Goal: Complete application form: Complete application form

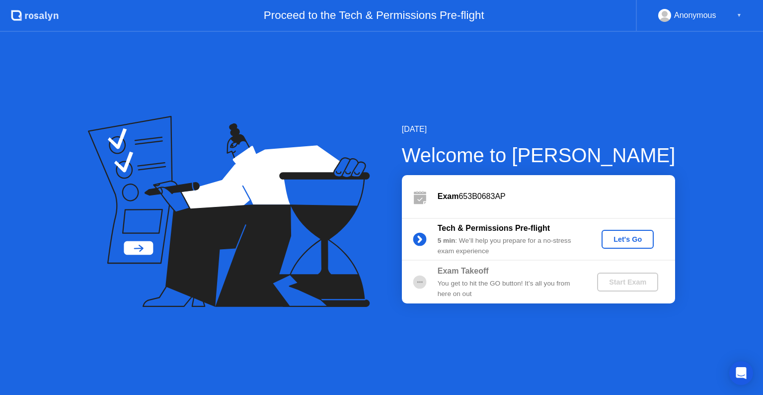
click at [625, 247] on button "Let's Go" at bounding box center [628, 239] width 52 height 19
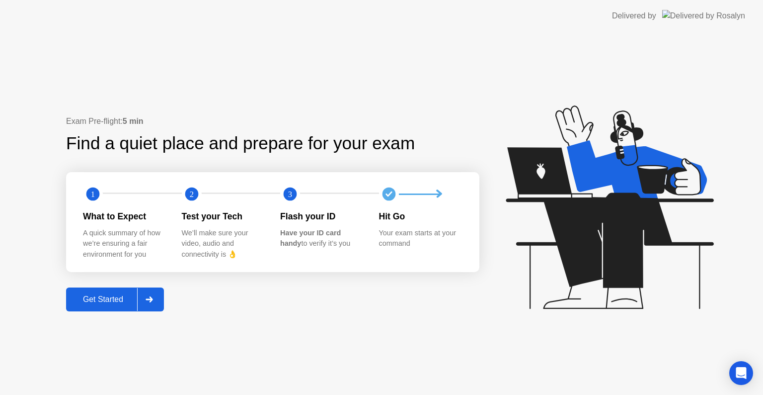
click at [114, 302] on div "Get Started" at bounding box center [103, 299] width 68 height 9
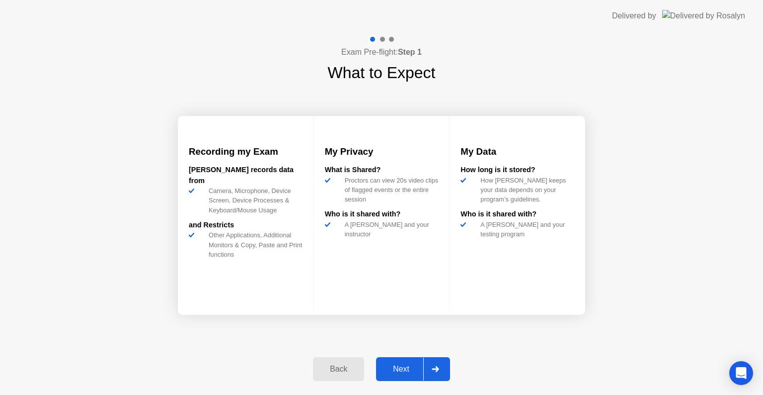
click at [403, 370] on div "Next" at bounding box center [401, 368] width 44 height 9
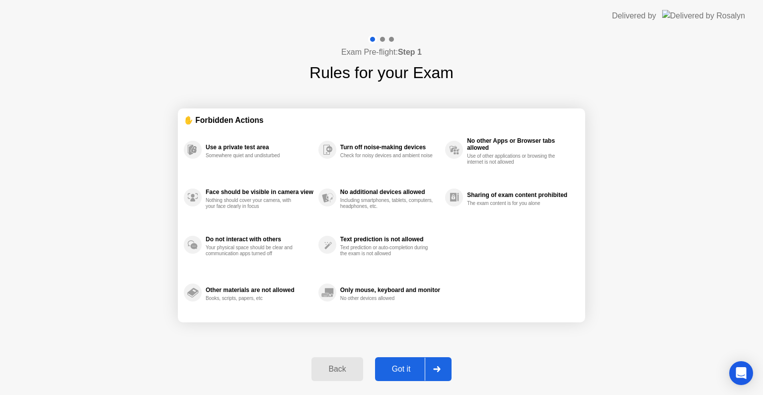
click at [403, 370] on div "Got it" at bounding box center [401, 368] width 47 height 9
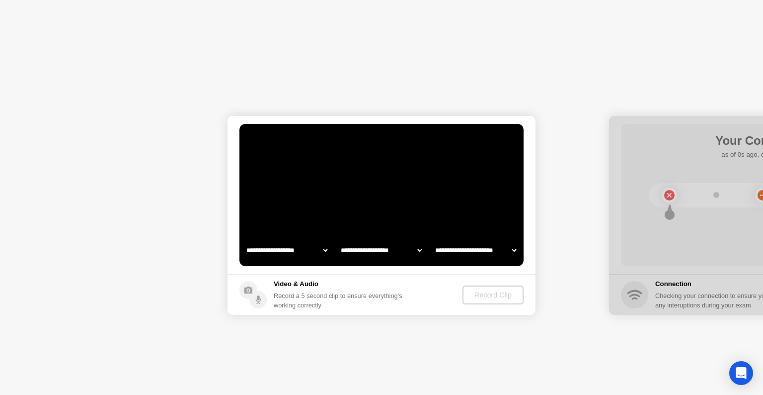
select select "**********"
select select "*******"
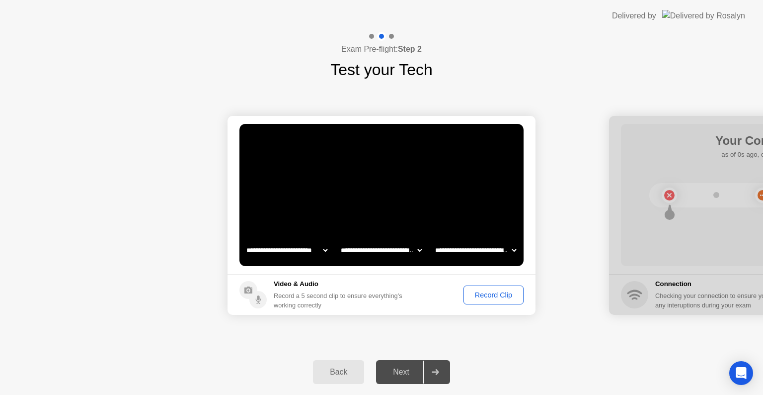
click at [496, 294] on div "Record Clip" at bounding box center [493, 295] width 53 height 8
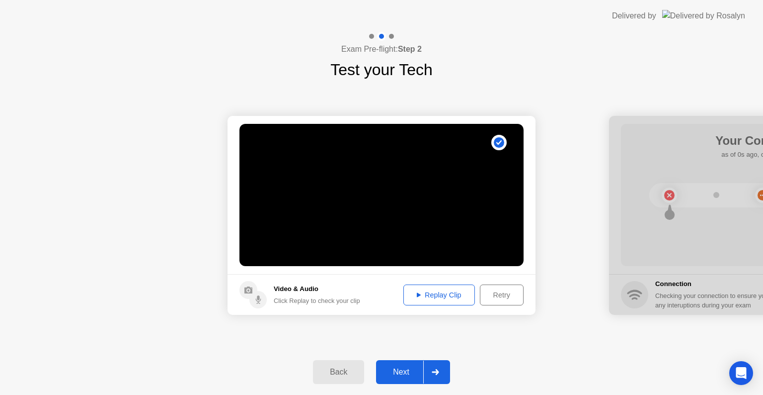
click at [406, 367] on div "Next" at bounding box center [401, 371] width 44 height 9
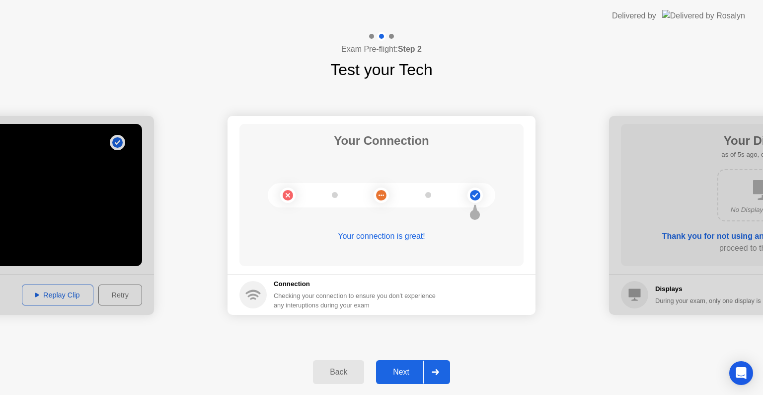
click at [401, 369] on div "Next" at bounding box center [401, 371] width 44 height 9
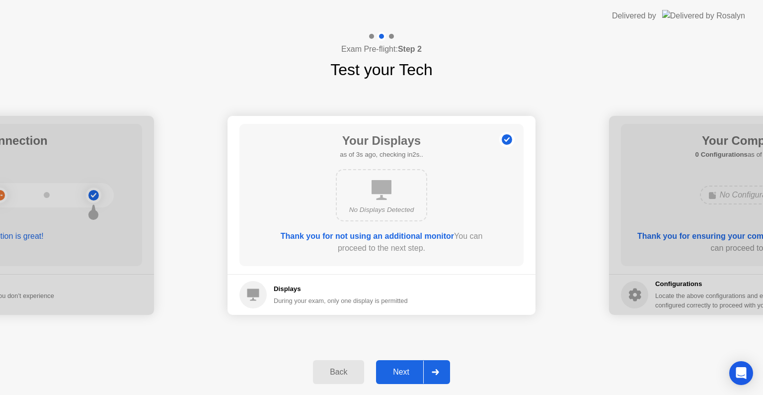
click at [405, 367] on div "Next" at bounding box center [401, 371] width 44 height 9
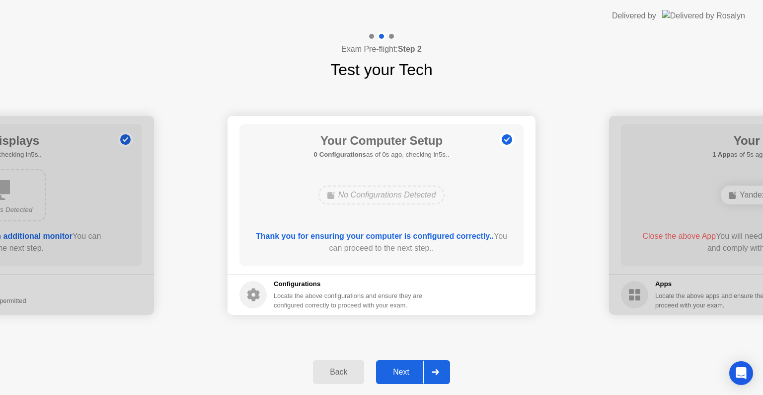
click at [401, 369] on div "Next" at bounding box center [401, 371] width 44 height 9
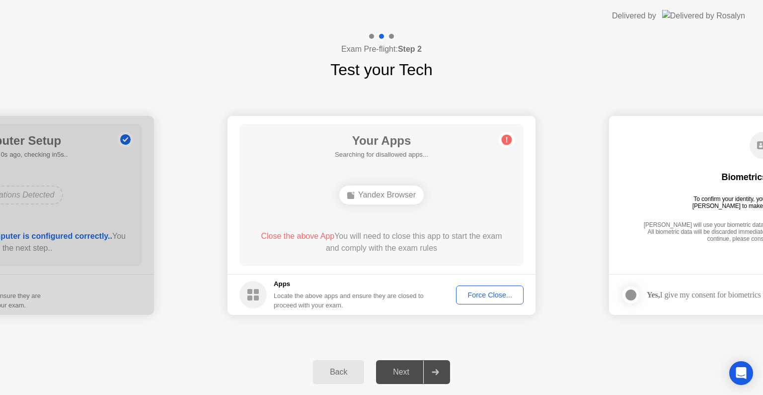
click at [401, 369] on div "Next" at bounding box center [401, 371] width 44 height 9
click at [475, 296] on div "Force Close..." at bounding box center [490, 295] width 61 height 8
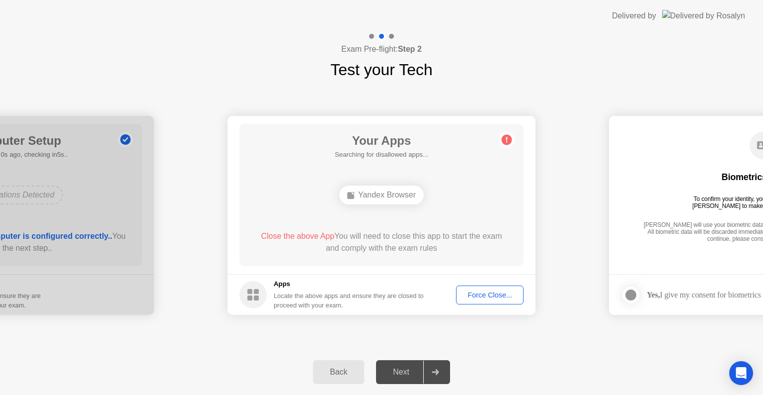
click at [409, 367] on div "Next" at bounding box center [401, 371] width 44 height 9
click at [505, 291] on div "Force Close..." at bounding box center [490, 295] width 61 height 8
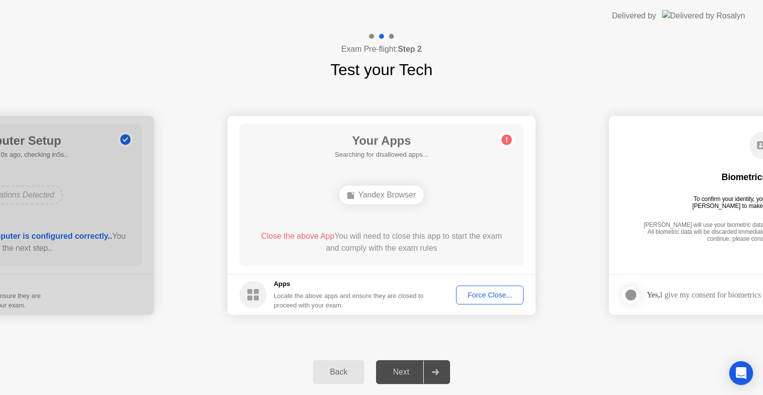
click at [297, 236] on span "Close the above App" at bounding box center [298, 236] width 74 height 8
click at [403, 372] on div "Next" at bounding box center [401, 371] width 44 height 9
click at [495, 286] on button "Force Close..." at bounding box center [490, 294] width 68 height 19
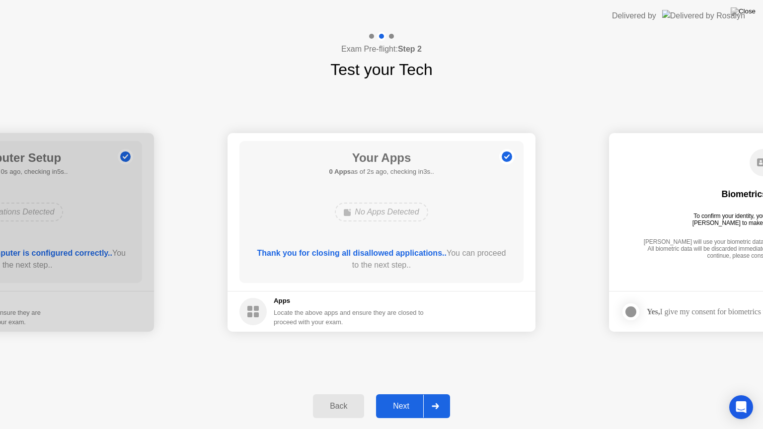
click at [411, 394] on div "Next" at bounding box center [401, 406] width 44 height 9
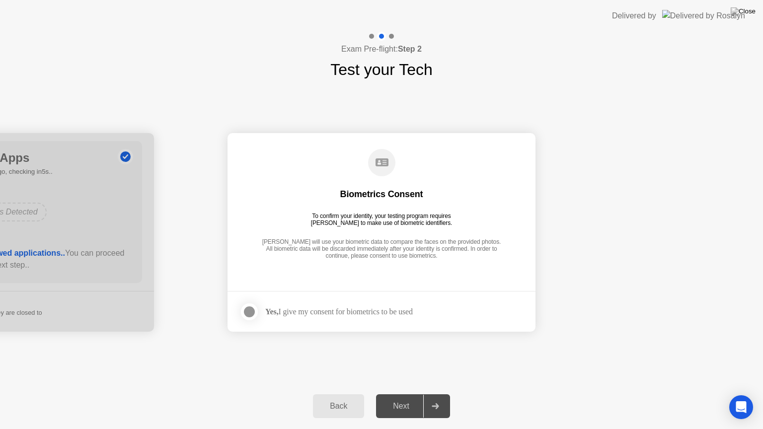
click at [406, 394] on div "Next" at bounding box center [401, 406] width 44 height 9
click at [247, 314] on div at bounding box center [249, 312] width 12 height 12
click at [406, 394] on div "Next" at bounding box center [401, 406] width 44 height 9
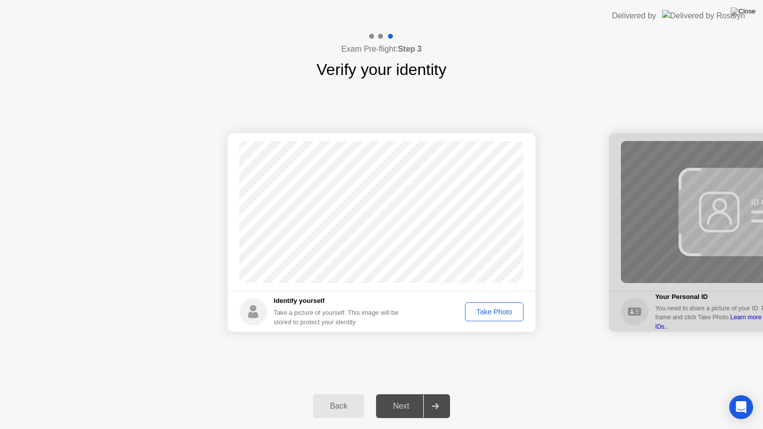
click at [487, 313] on div "Take Photo" at bounding box center [495, 312] width 52 height 8
click at [503, 310] on div "Retake" at bounding box center [501, 312] width 39 height 8
click at [505, 311] on div "Take Photo" at bounding box center [495, 312] width 52 height 8
click at [500, 312] on div "Retake" at bounding box center [501, 312] width 39 height 8
click at [500, 309] on div "Take Photo" at bounding box center [495, 312] width 52 height 8
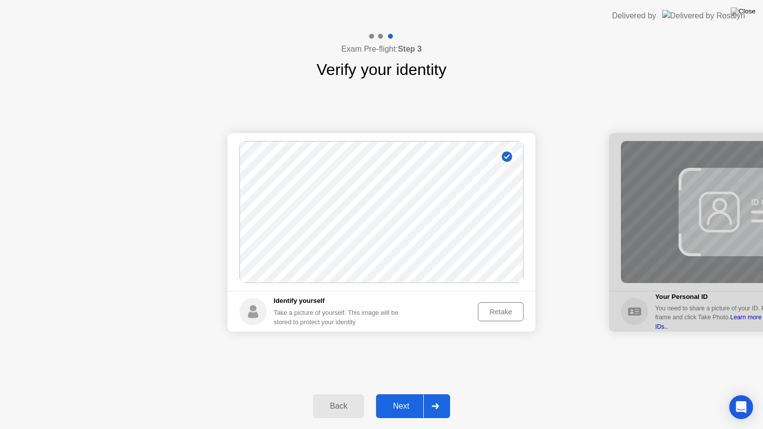
click at [405, 394] on div "Next" at bounding box center [401, 406] width 44 height 9
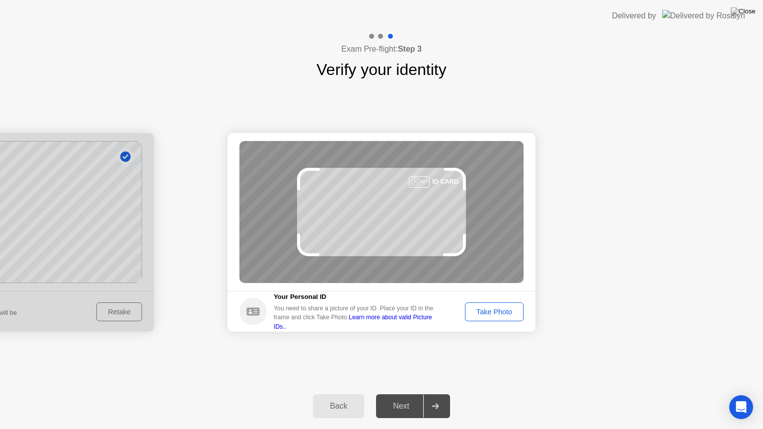
click at [490, 308] on div "Take Photo" at bounding box center [495, 312] width 52 height 8
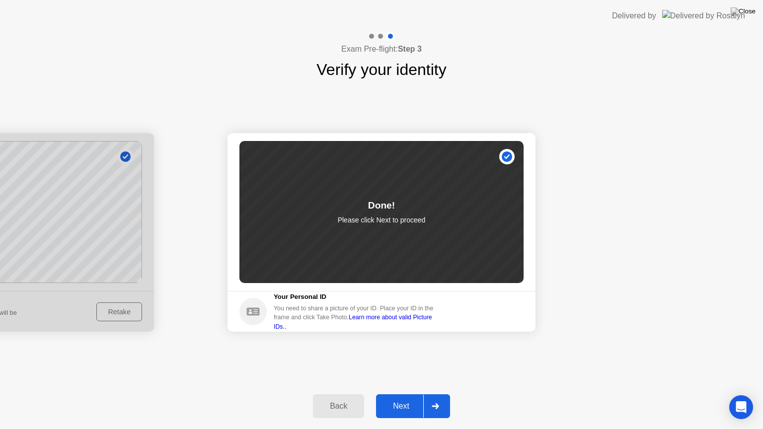
click at [412, 394] on div "Next" at bounding box center [401, 406] width 44 height 9
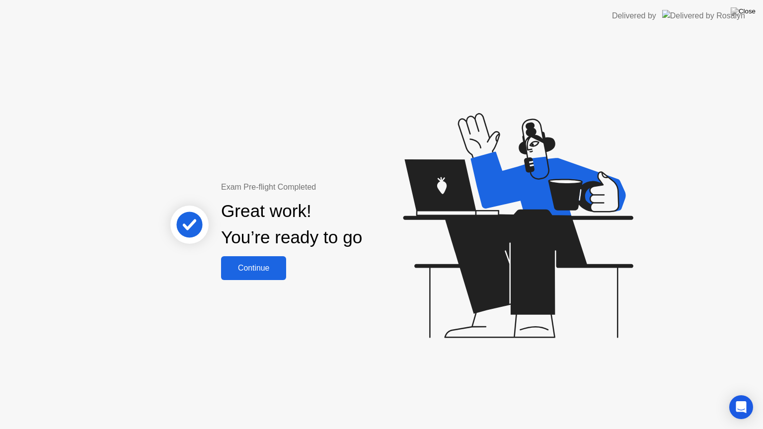
click at [265, 264] on div "Continue" at bounding box center [253, 268] width 59 height 9
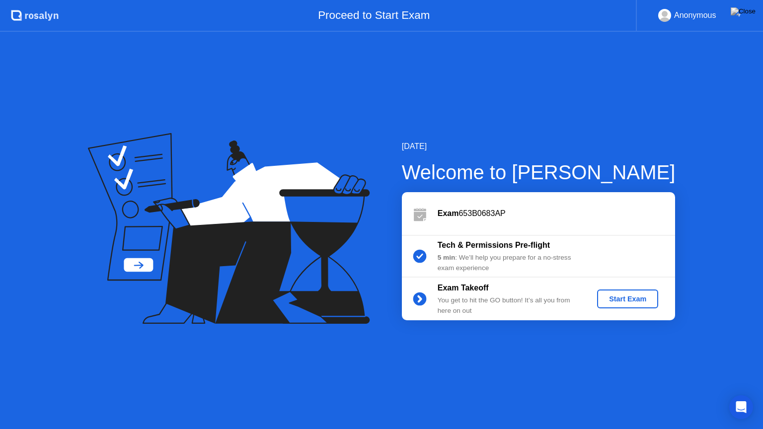
click at [634, 297] on div "Start Exam" at bounding box center [627, 299] width 53 height 8
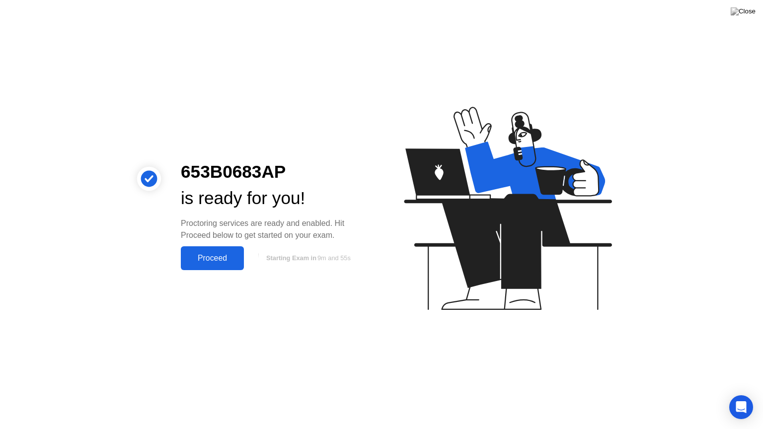
click at [218, 258] on div "Proceed" at bounding box center [212, 258] width 57 height 9
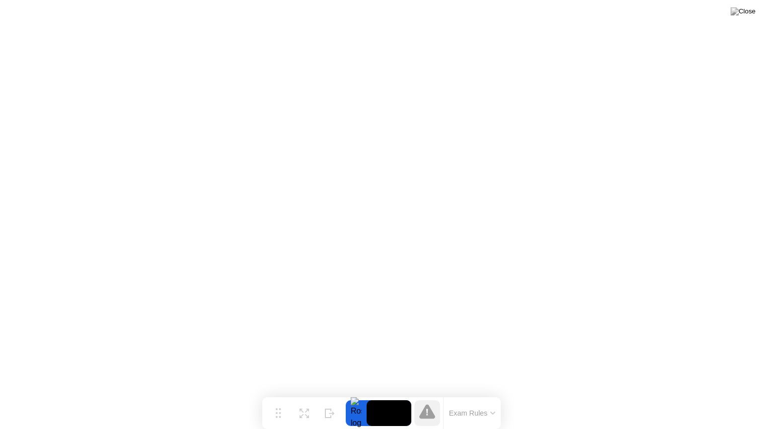
click at [464, 394] on button "Exam Rules" at bounding box center [472, 413] width 53 height 9
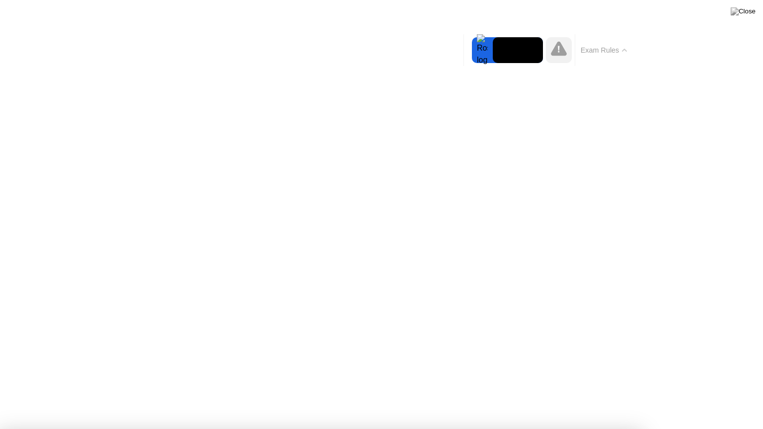
click at [618, 47] on button "Exam Rules" at bounding box center [604, 50] width 53 height 9
